Goal: Participate in discussion: Engage in conversation with other users on a specific topic

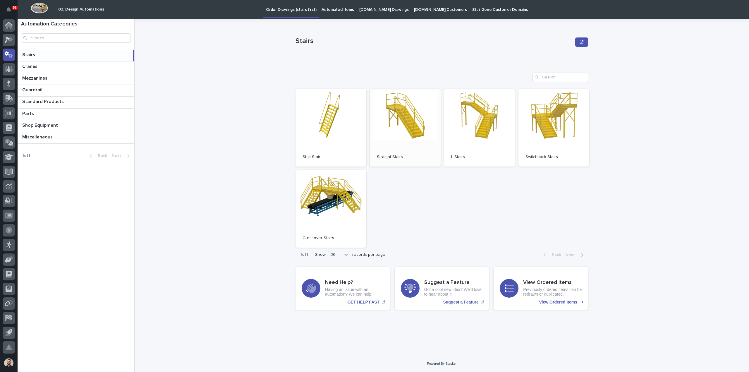
click at [392, 111] on link "Open" at bounding box center [405, 127] width 71 height 77
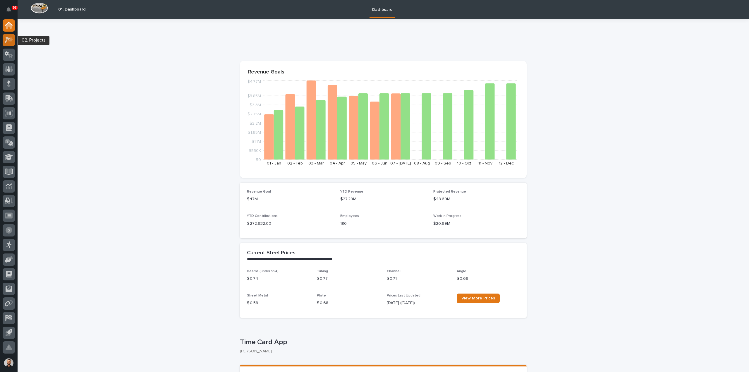
click at [11, 40] on icon at bounding box center [10, 39] width 5 height 6
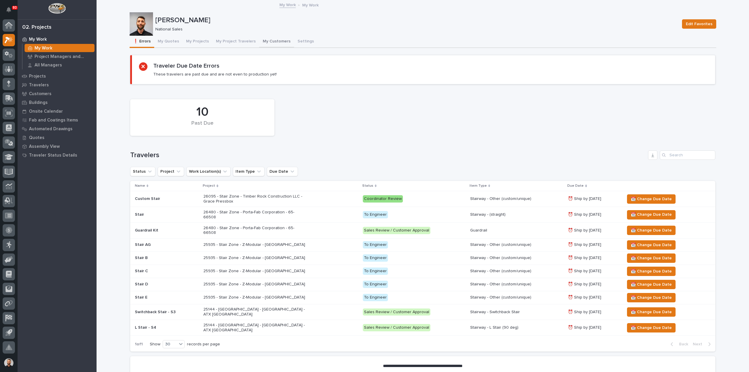
click at [278, 41] on button "My Customers" at bounding box center [276, 42] width 35 height 12
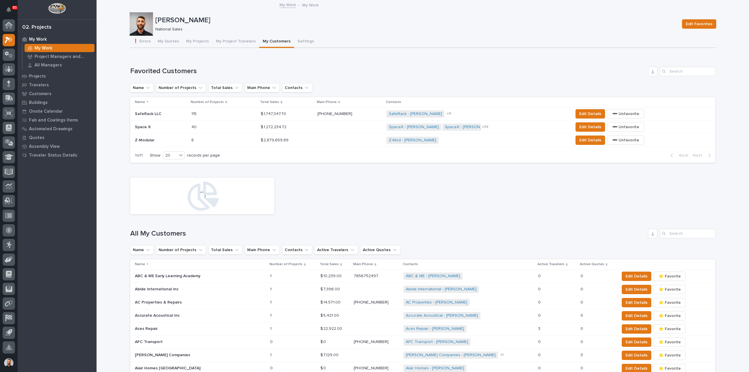
click at [217, 134] on td "8 8" at bounding box center [224, 140] width 70 height 13
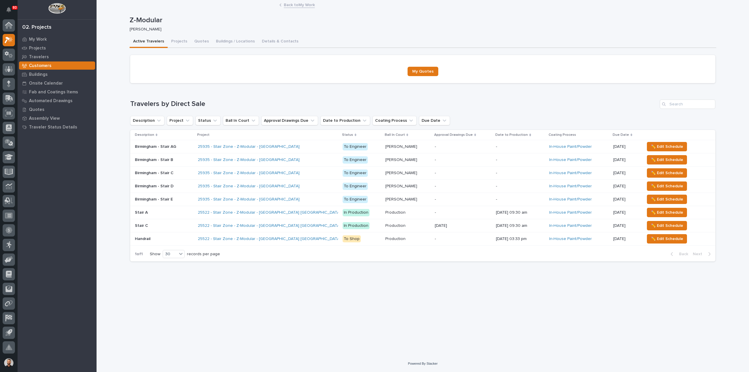
click at [187, 195] on div "Birmingham - Stair E Birmingham - Stair E" at bounding box center [164, 199] width 58 height 10
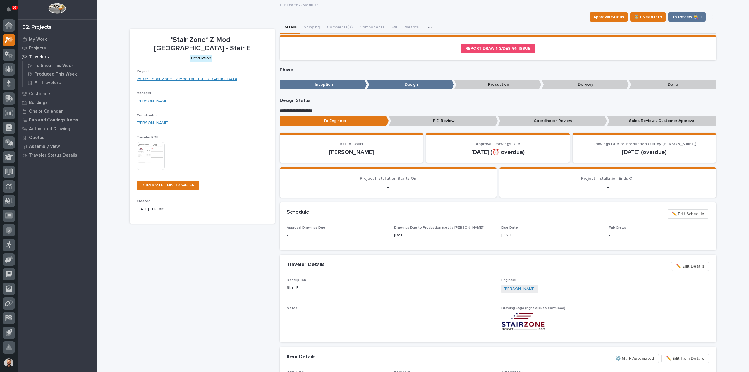
click at [180, 76] on link "25935 - Stair Zone - Z-Modular - San Tan" at bounding box center [188, 79] width 102 height 6
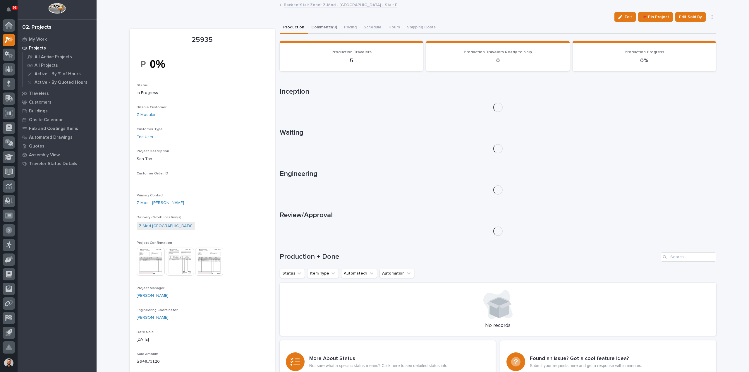
click at [330, 27] on button "Comments (9)" at bounding box center [324, 28] width 33 height 12
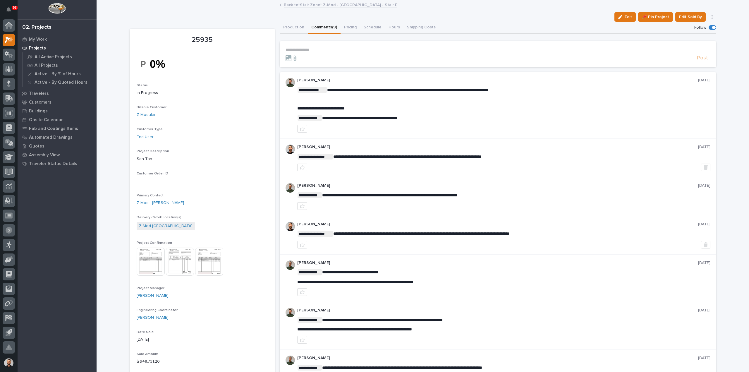
click at [315, 47] on p "**********" at bounding box center [497, 49] width 425 height 5
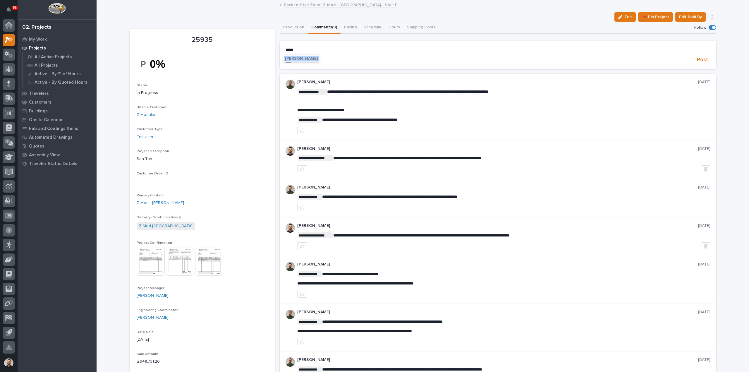
click at [311, 56] on span "Wynne Hochstetler" at bounding box center [301, 58] width 33 height 4
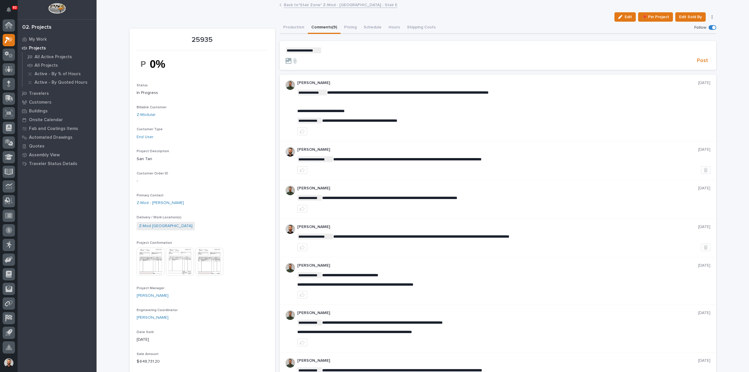
click at [333, 49] on p "**********" at bounding box center [497, 50] width 425 height 6
click at [703, 60] on span "Post" at bounding box center [701, 60] width 11 height 7
